Goal: Check status: Check status

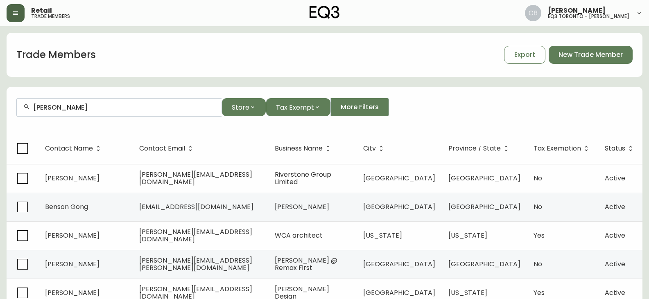
click at [15, 11] on icon "button" at bounding box center [15, 12] width 5 height 3
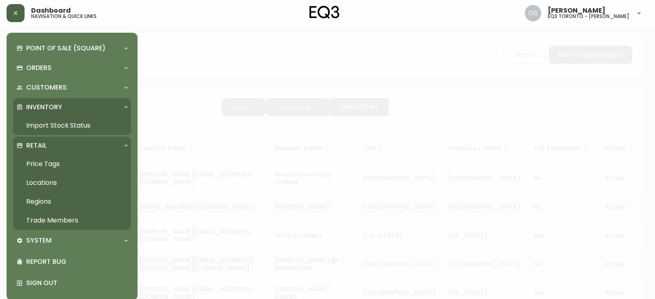
click at [51, 123] on link "Import Stock Status" at bounding box center [72, 125] width 118 height 19
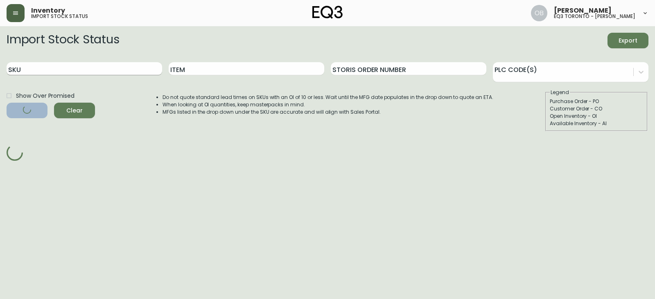
click at [113, 64] on input "SKU" at bounding box center [85, 68] width 156 height 13
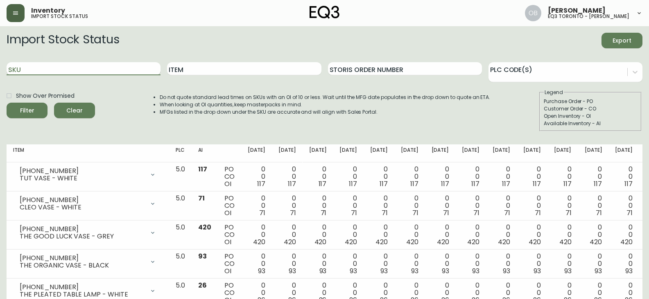
paste input "[PHONE_NUMBER]"
type input "[PHONE_NUMBER]"
click at [7, 103] on button "Filter" at bounding box center [27, 111] width 41 height 16
